Goal: Information Seeking & Learning: Check status

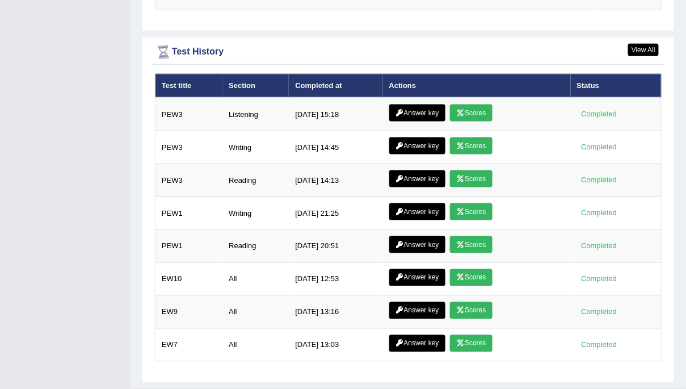
scroll to position [1483, 0]
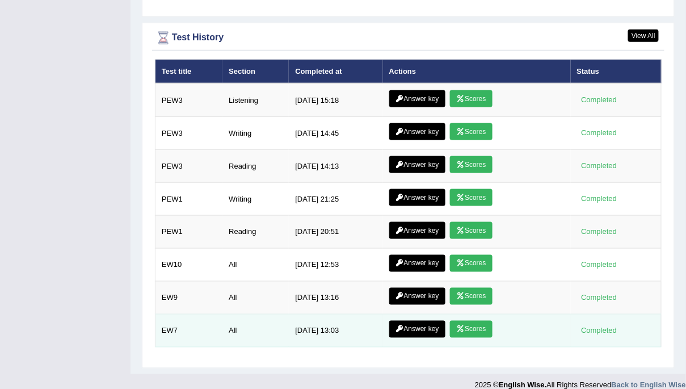
click at [474, 311] on link "Scores" at bounding box center [471, 328] width 42 height 17
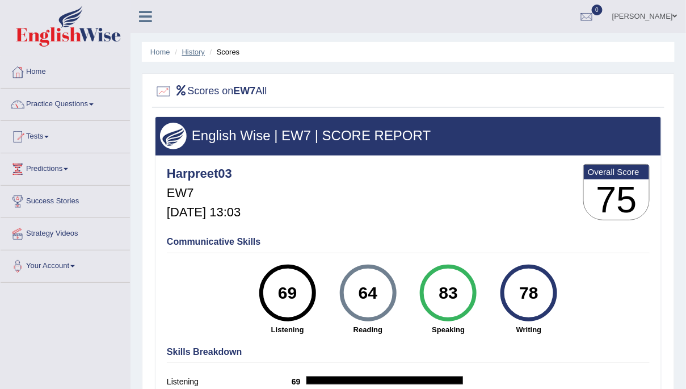
click at [189, 54] on link "History" at bounding box center [193, 52] width 23 height 9
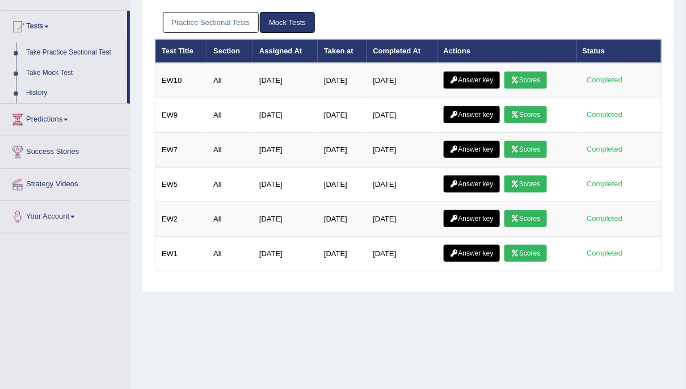
scroll to position [206, 0]
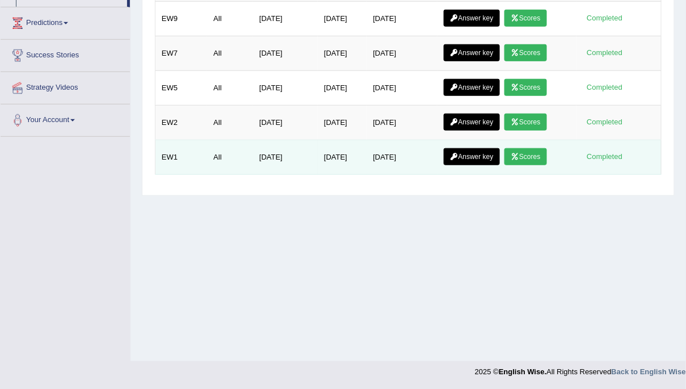
click at [475, 158] on link "Answer key" at bounding box center [472, 156] width 56 height 17
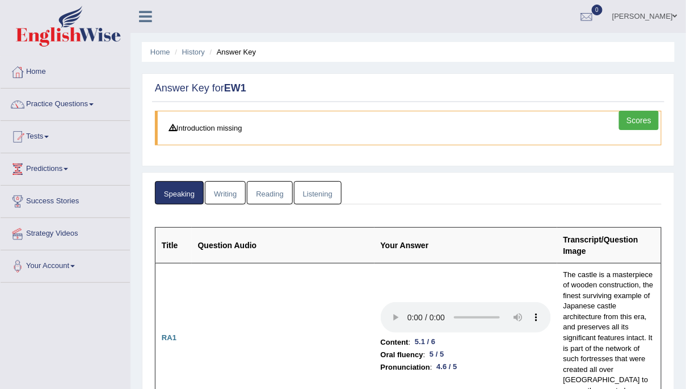
click at [234, 192] on link "Writing" at bounding box center [225, 192] width 41 height 23
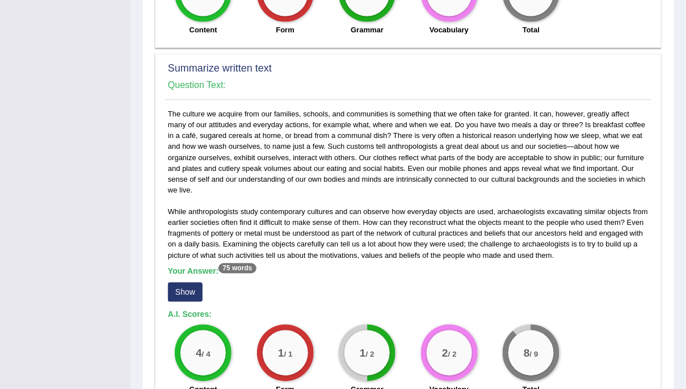
scroll to position [608, 0]
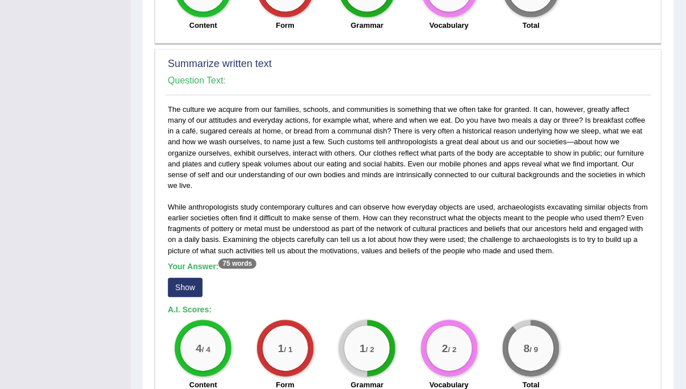
click at [183, 284] on button "Show" at bounding box center [185, 286] width 35 height 19
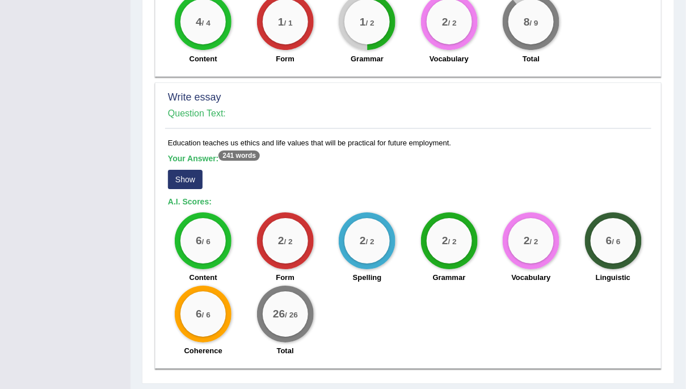
scroll to position [974, 0]
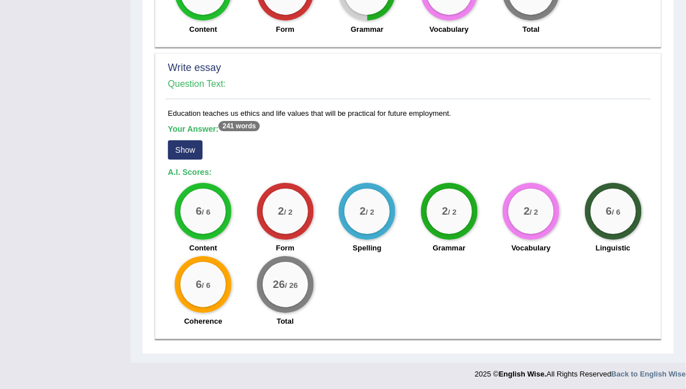
click at [184, 145] on button "Show" at bounding box center [185, 149] width 35 height 19
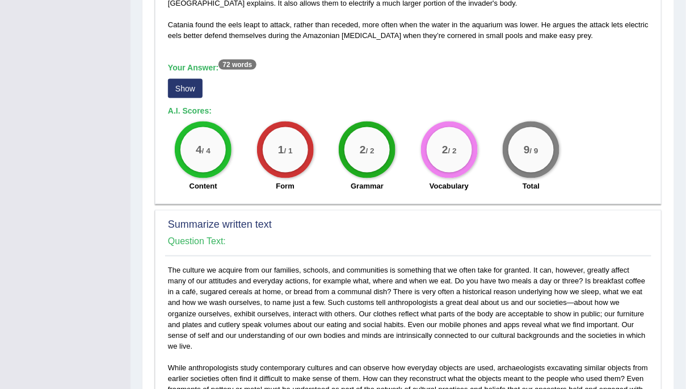
scroll to position [0, 0]
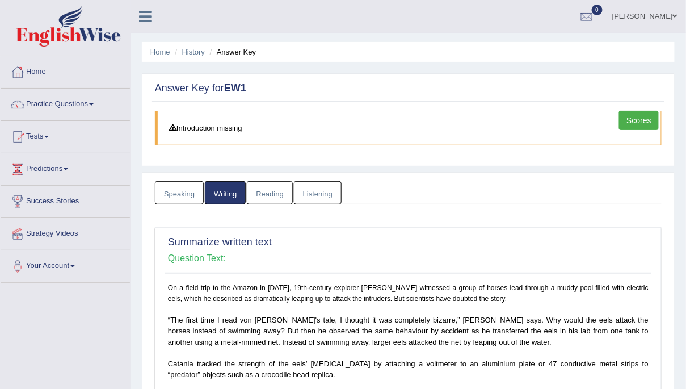
click at [276, 195] on link "Reading" at bounding box center [269, 192] width 45 height 23
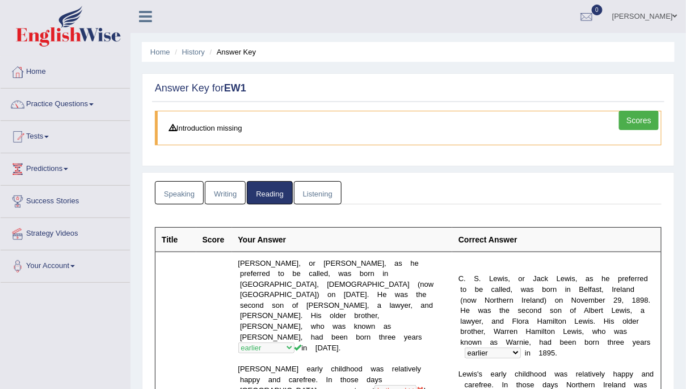
click at [318, 192] on link "Listening" at bounding box center [318, 192] width 48 height 23
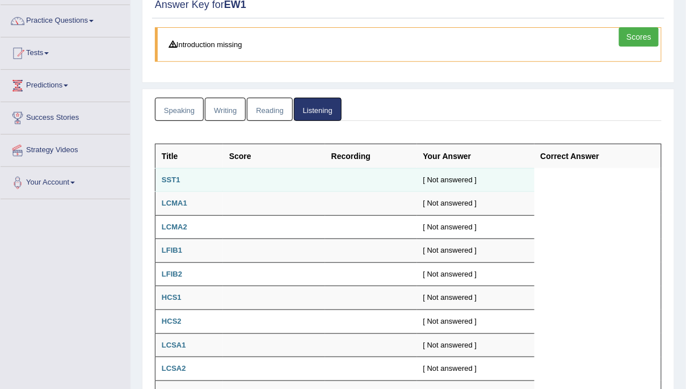
scroll to position [82, 0]
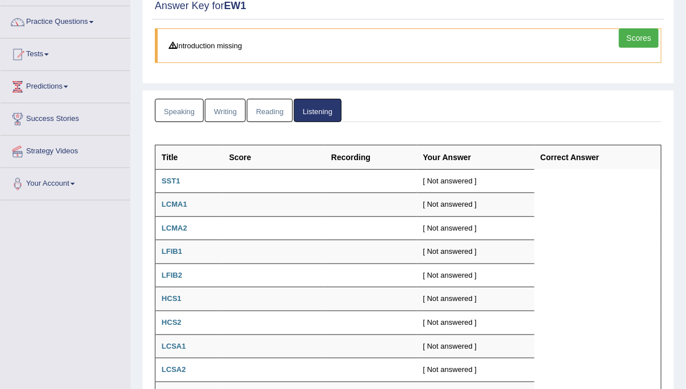
click at [354, 153] on th "Recording" at bounding box center [371, 157] width 92 height 24
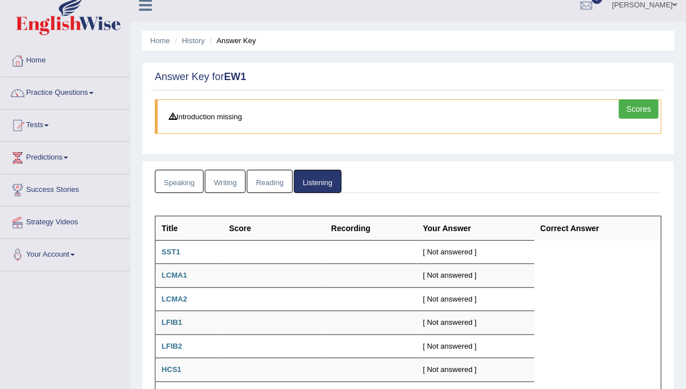
scroll to position [0, 0]
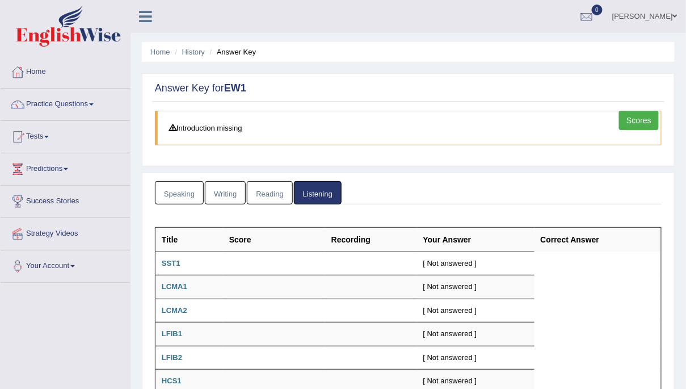
click at [302, 189] on link "Listening" at bounding box center [318, 192] width 48 height 23
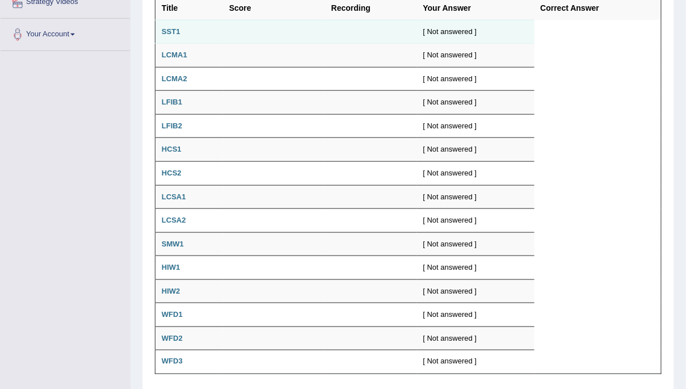
scroll to position [228, 0]
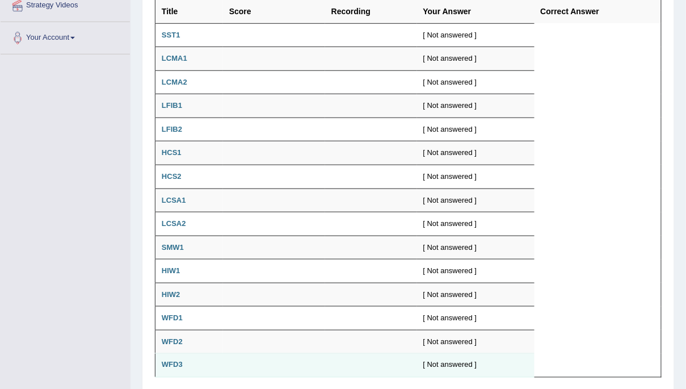
click at [175, 363] on b "WFD3" at bounding box center [172, 364] width 21 height 9
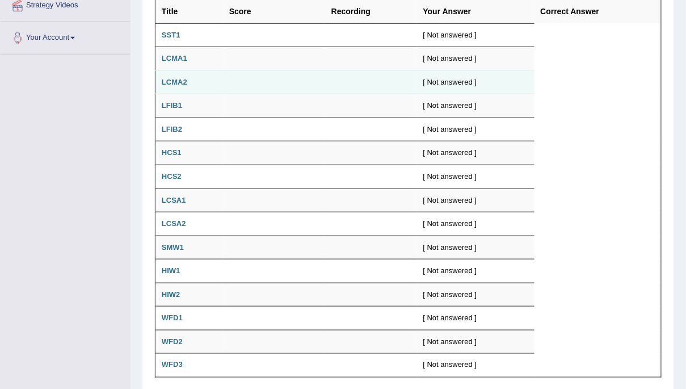
click at [172, 89] on td "LCMA2" at bounding box center [188, 82] width 67 height 24
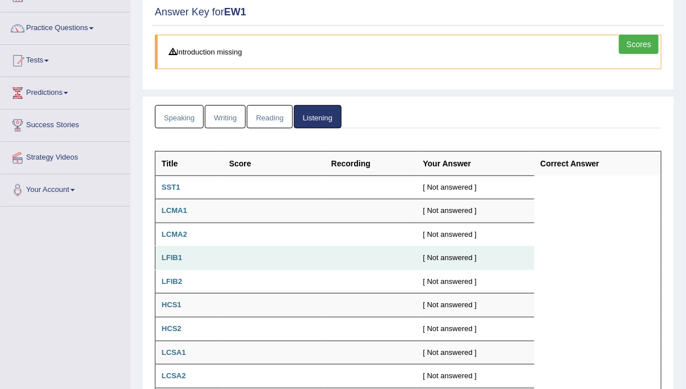
scroll to position [0, 0]
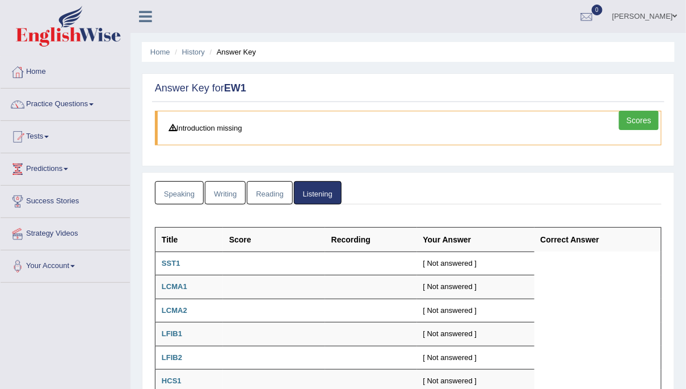
click at [224, 49] on li "Answer Key" at bounding box center [231, 52] width 49 height 11
click at [190, 45] on ul "Home History Answer Key" at bounding box center [408, 52] width 533 height 20
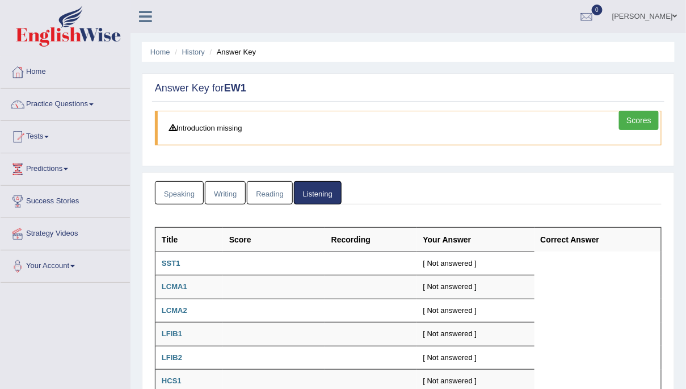
click at [630, 119] on link "Scores" at bounding box center [639, 120] width 40 height 19
